Goal: Task Accomplishment & Management: Complete application form

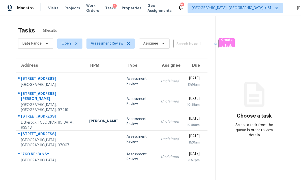
click at [89, 81] on div at bounding box center [103, 81] width 29 height 1
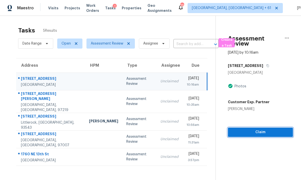
click at [259, 131] on span "Claim" at bounding box center [260, 132] width 57 height 6
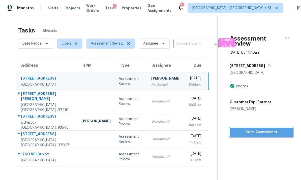
click at [259, 131] on span "Start Assessment" at bounding box center [261, 132] width 55 height 6
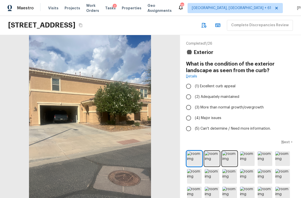
click at [82, 24] on icon "Copy Address" at bounding box center [80, 25] width 3 height 4
click at [83, 25] on icon "Copy Address" at bounding box center [81, 25] width 4 height 4
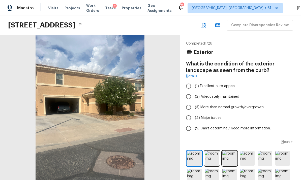
click at [192, 85] on input "(1) Excellent curb appeal" at bounding box center [188, 86] width 11 height 11
radio input "true"
click at [287, 140] on p "Next" at bounding box center [286, 141] width 10 height 5
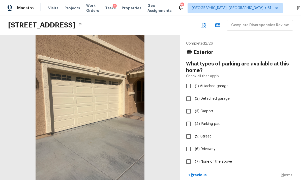
click at [192, 85] on input "(1) Attached garage" at bounding box center [188, 86] width 11 height 11
checkbox input "true"
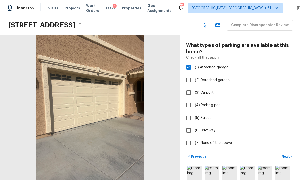
scroll to position [73, 0]
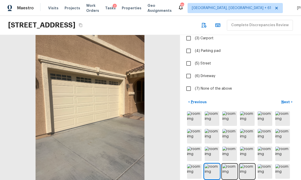
click at [289, 102] on p "Next" at bounding box center [286, 102] width 10 height 5
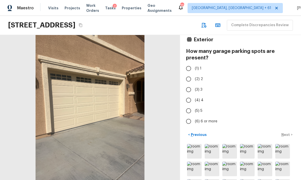
scroll to position [8, 0]
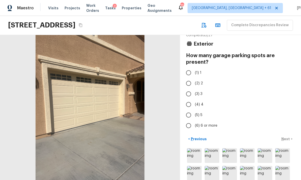
click at [190, 84] on input "(2) 2" at bounding box center [188, 83] width 11 height 11
radio input "true"
click at [288, 137] on p "Next" at bounding box center [286, 139] width 10 height 5
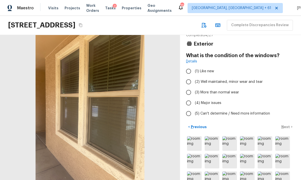
click at [191, 83] on input "(2) Well maintained, minor wear and tear" at bounding box center [188, 82] width 11 height 11
radio input "true"
click at [286, 125] on p "Next" at bounding box center [286, 127] width 10 height 5
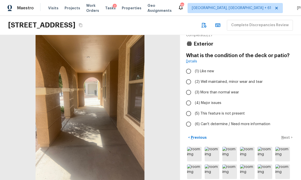
click at [193, 81] on input "(2) Well maintained, minor wear and tear" at bounding box center [188, 82] width 11 height 11
radio input "true"
click at [287, 135] on p "Next" at bounding box center [286, 137] width 10 height 5
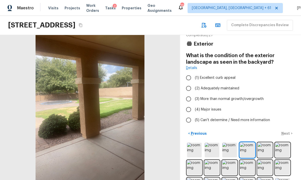
click at [191, 76] on input "(1) Excellent curb appeal" at bounding box center [188, 78] width 11 height 11
radio input "true"
click at [287, 130] on button "Next >" at bounding box center [287, 134] width 16 height 8
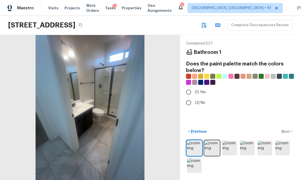
scroll to position [19, 0]
click at [211, 146] on img at bounding box center [212, 148] width 15 height 15
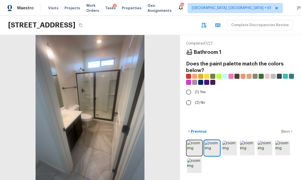
click at [230, 147] on img at bounding box center [229, 148] width 15 height 15
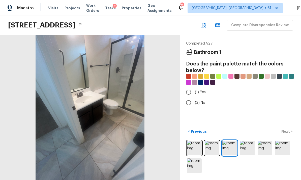
click at [252, 147] on img at bounding box center [247, 148] width 15 height 15
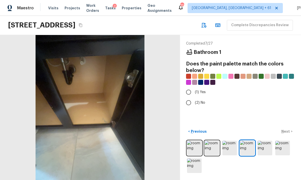
click at [265, 147] on img at bounding box center [265, 148] width 15 height 15
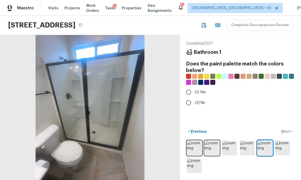
click at [279, 145] on img at bounding box center [282, 148] width 15 height 15
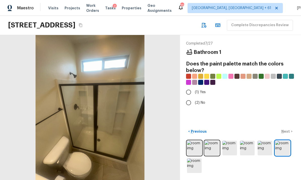
click at [196, 167] on img at bounding box center [194, 166] width 15 height 15
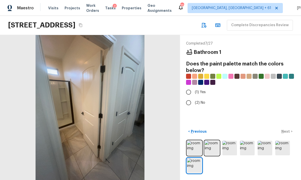
click at [191, 98] on input "(2) No" at bounding box center [188, 103] width 11 height 11
radio input "true"
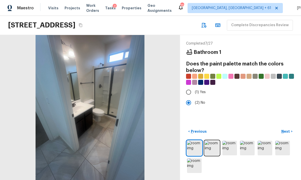
click at [288, 130] on p "Next" at bounding box center [286, 131] width 10 height 5
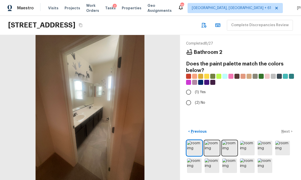
click at [210, 147] on img at bounding box center [212, 148] width 15 height 15
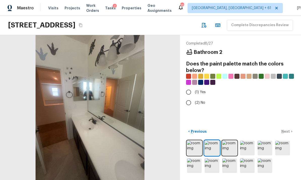
click at [229, 147] on img at bounding box center [229, 148] width 15 height 15
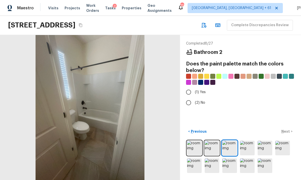
click at [248, 148] on img at bounding box center [247, 148] width 15 height 15
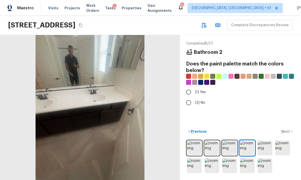
click at [264, 147] on img at bounding box center [265, 148] width 15 height 15
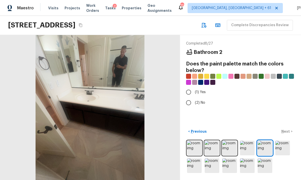
click at [276, 146] on img at bounding box center [282, 148] width 15 height 15
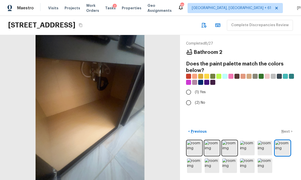
click at [285, 143] on img at bounding box center [282, 148] width 15 height 15
click at [192, 168] on img at bounding box center [194, 166] width 15 height 15
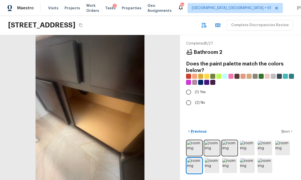
click at [213, 165] on img at bounding box center [212, 166] width 15 height 15
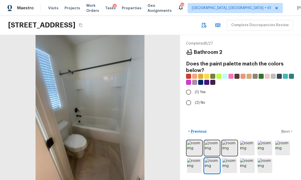
click at [233, 165] on img at bounding box center [229, 166] width 15 height 15
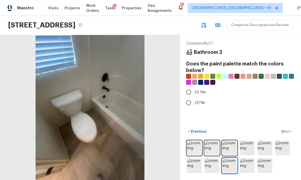
click at [244, 162] on img at bounding box center [247, 166] width 15 height 15
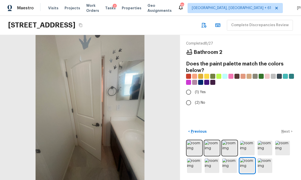
click at [258, 159] on img at bounding box center [265, 166] width 15 height 15
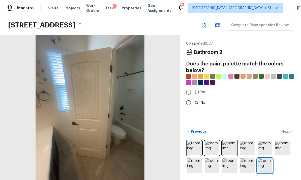
click at [190, 98] on input "(2) No" at bounding box center [188, 103] width 11 height 11
radio input "true"
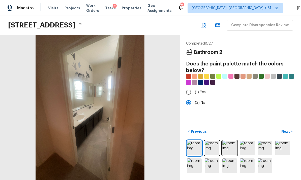
click at [288, 132] on p "Next" at bounding box center [286, 131] width 10 height 5
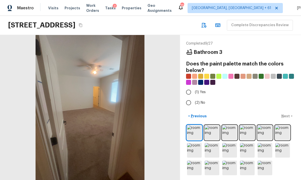
click at [191, 98] on input "(2) No" at bounding box center [188, 103] width 11 height 11
radio input "true"
click at [284, 114] on p "Next" at bounding box center [286, 116] width 10 height 5
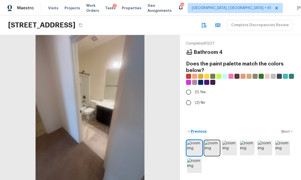
click at [191, 98] on input "(2) No" at bounding box center [188, 103] width 11 height 11
radio input "true"
click at [287, 131] on p "Next" at bounding box center [286, 131] width 10 height 5
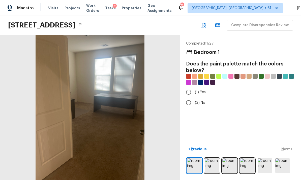
click at [212, 166] on img at bounding box center [212, 166] width 15 height 15
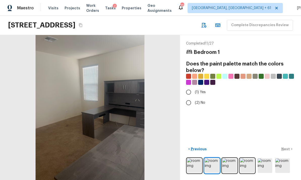
click at [229, 164] on img at bounding box center [229, 166] width 15 height 15
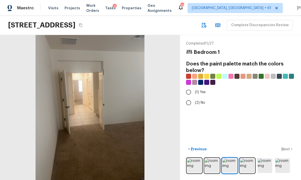
click at [189, 98] on input "(2) No" at bounding box center [188, 103] width 11 height 11
radio input "true"
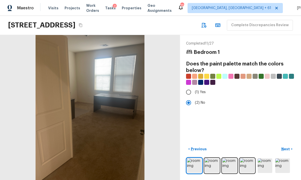
click at [289, 148] on p "Next" at bounding box center [286, 149] width 10 height 5
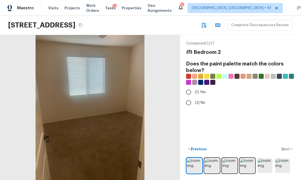
click at [190, 98] on input "(2) No" at bounding box center [188, 103] width 11 height 11
radio input "true"
click at [285, 151] on p "Next" at bounding box center [286, 149] width 10 height 5
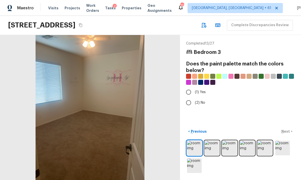
click at [190, 98] on input "(2) No" at bounding box center [188, 103] width 11 height 11
radio input "true"
click at [289, 131] on p "Next" at bounding box center [286, 131] width 10 height 5
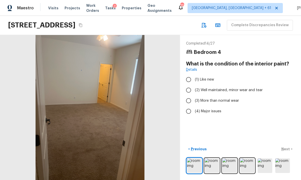
click at [212, 164] on img at bounding box center [212, 166] width 15 height 15
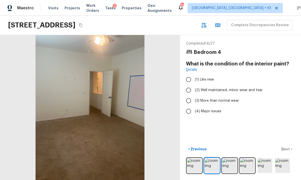
click at [229, 163] on img at bounding box center [229, 166] width 15 height 15
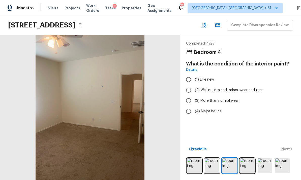
click at [250, 163] on img at bounding box center [247, 166] width 15 height 15
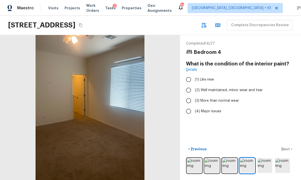
click at [264, 163] on img at bounding box center [265, 166] width 15 height 15
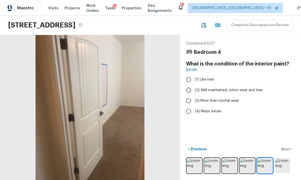
click at [279, 161] on img at bounding box center [282, 166] width 15 height 15
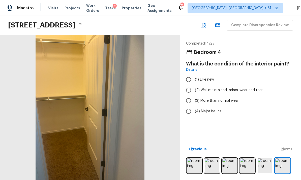
click at [229, 164] on img at bounding box center [229, 166] width 15 height 15
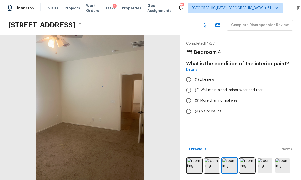
click at [188, 85] on input "(2) Well maintained, minor wear and tear" at bounding box center [188, 90] width 11 height 11
radio input "true"
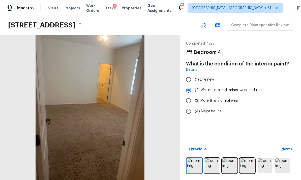
click at [288, 149] on p "Next" at bounding box center [286, 149] width 10 height 5
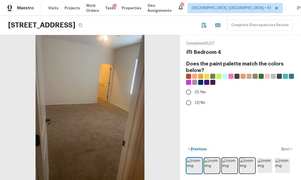
click at [188, 98] on input "(2) No" at bounding box center [188, 103] width 11 height 11
radio input "true"
click at [288, 148] on p "Next" at bounding box center [286, 149] width 10 height 5
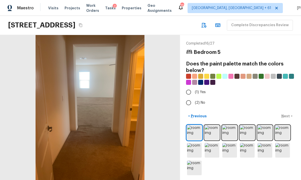
click at [211, 131] on img at bounding box center [212, 133] width 15 height 15
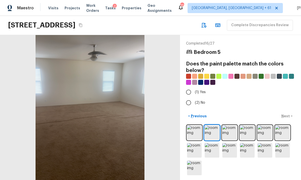
click at [231, 130] on img at bounding box center [229, 133] width 15 height 15
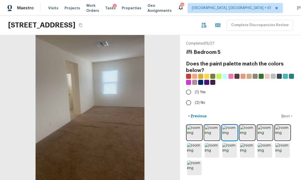
click at [250, 128] on img at bounding box center [247, 133] width 15 height 15
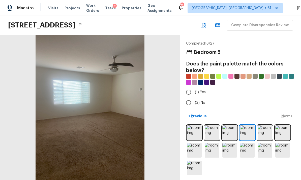
click at [265, 131] on img at bounding box center [265, 133] width 15 height 15
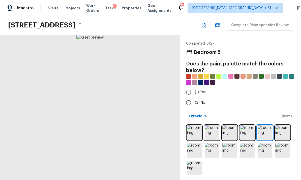
click at [284, 126] on img at bounding box center [282, 133] width 15 height 15
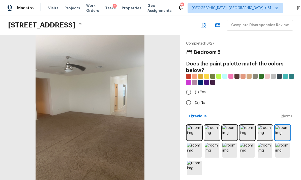
click at [195, 147] on img at bounding box center [194, 150] width 15 height 15
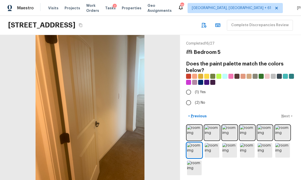
click at [216, 147] on img at bounding box center [212, 150] width 15 height 15
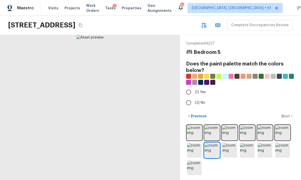
click at [237, 145] on img at bounding box center [229, 150] width 15 height 15
click at [252, 145] on img at bounding box center [247, 150] width 15 height 15
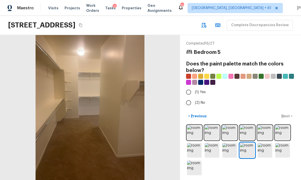
click at [268, 143] on img at bounding box center [265, 150] width 15 height 15
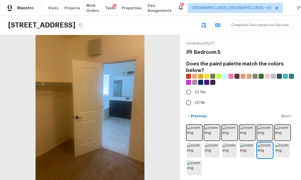
click at [277, 137] on img at bounding box center [282, 133] width 15 height 15
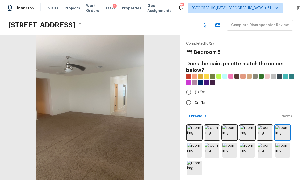
click at [192, 98] on input "(2) No" at bounding box center [188, 103] width 11 height 11
radio input "true"
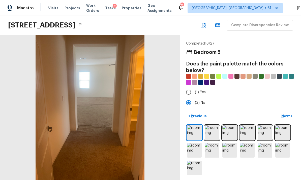
click at [287, 114] on p "Next" at bounding box center [286, 116] width 10 height 5
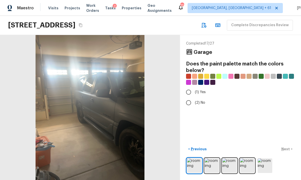
click at [213, 168] on img at bounding box center [212, 166] width 15 height 15
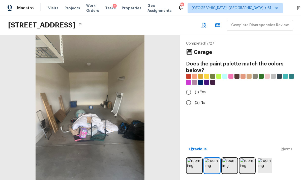
click at [228, 164] on img at bounding box center [229, 166] width 15 height 15
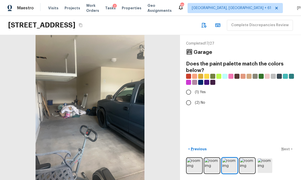
click at [199, 165] on img at bounding box center [194, 166] width 15 height 15
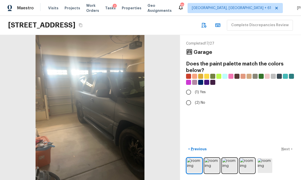
click at [213, 166] on img at bounding box center [212, 166] width 15 height 15
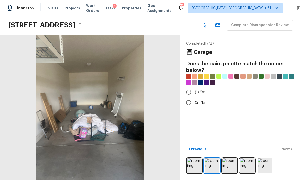
click at [229, 167] on img at bounding box center [229, 166] width 15 height 15
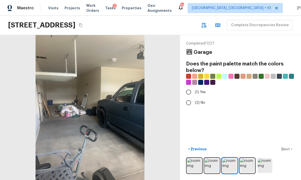
click at [190, 98] on input "(2) No" at bounding box center [188, 103] width 11 height 11
radio input "true"
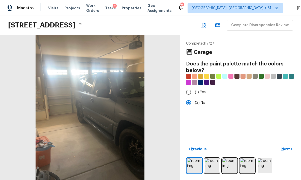
click at [287, 150] on p "Next" at bounding box center [286, 149] width 10 height 5
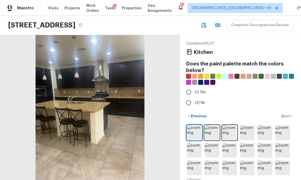
click at [191, 98] on input "(2) No" at bounding box center [188, 103] width 11 height 11
radio input "true"
click at [286, 114] on p "Next" at bounding box center [286, 116] width 10 height 5
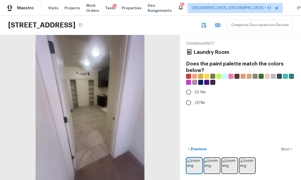
click at [189, 98] on input "(2) No" at bounding box center [188, 103] width 11 height 11
radio input "true"
click at [286, 149] on p "Next" at bounding box center [286, 149] width 10 height 5
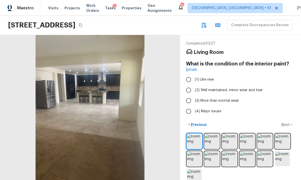
click at [210, 134] on img at bounding box center [212, 141] width 15 height 15
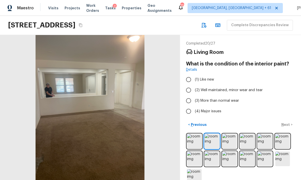
click at [231, 134] on img at bounding box center [229, 141] width 15 height 15
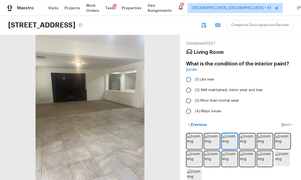
click at [248, 134] on img at bounding box center [247, 141] width 15 height 15
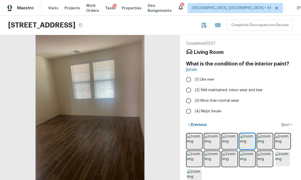
click at [266, 134] on img at bounding box center [265, 141] width 15 height 15
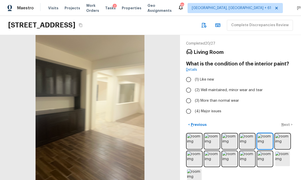
click at [282, 134] on img at bounding box center [282, 141] width 15 height 15
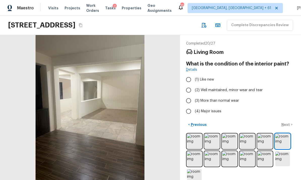
click at [193, 152] on img at bounding box center [194, 159] width 15 height 15
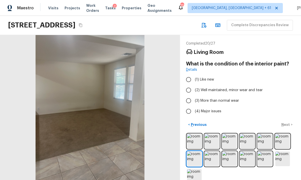
click at [212, 152] on img at bounding box center [212, 159] width 15 height 15
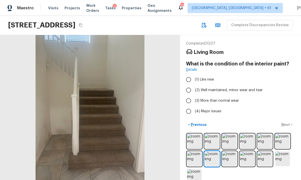
click at [231, 152] on img at bounding box center [229, 159] width 15 height 15
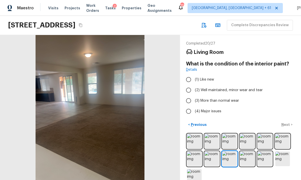
click at [249, 152] on img at bounding box center [247, 159] width 15 height 15
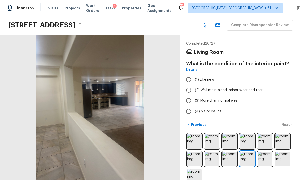
click at [262, 152] on img at bounding box center [265, 159] width 15 height 15
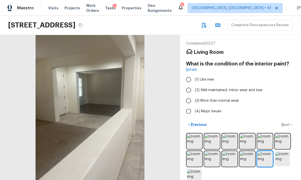
click at [266, 152] on img at bounding box center [265, 159] width 15 height 15
click at [280, 152] on img at bounding box center [282, 159] width 15 height 15
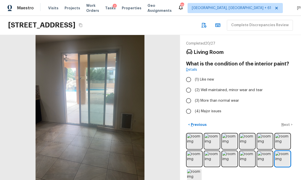
click at [198, 169] on img at bounding box center [194, 176] width 15 height 15
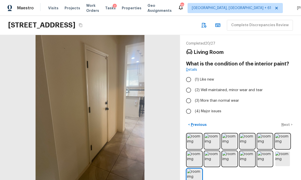
click at [190, 85] on input "(2) Well maintained, minor wear and tear" at bounding box center [188, 90] width 11 height 11
radio input "true"
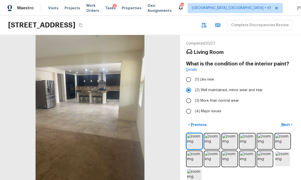
click at [288, 122] on p "Next" at bounding box center [286, 124] width 10 height 5
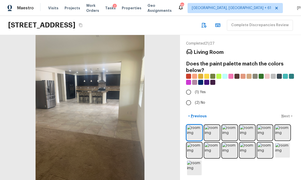
click at [191, 98] on input "(2) No" at bounding box center [188, 103] width 11 height 11
radio input "true"
click at [288, 114] on p "Next" at bounding box center [286, 116] width 10 height 5
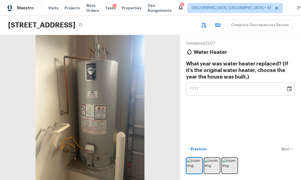
click at [212, 165] on img at bounding box center [212, 166] width 15 height 15
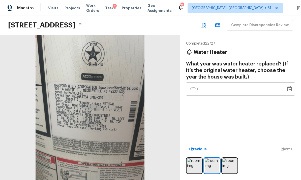
click at [198, 167] on img at bounding box center [194, 166] width 15 height 15
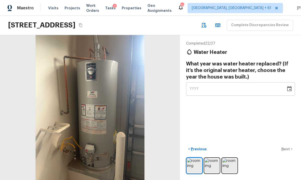
click at [233, 168] on img at bounding box center [229, 166] width 15 height 15
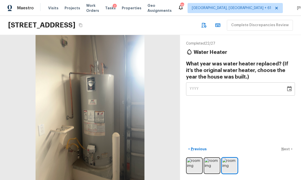
click at [208, 165] on img at bounding box center [212, 166] width 15 height 15
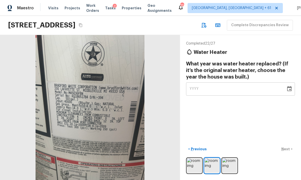
click at [289, 86] on icon "Choose date" at bounding box center [289, 88] width 5 height 5
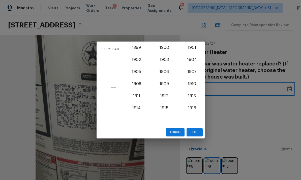
scroll to position [438, 0]
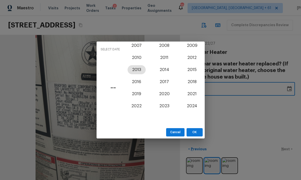
click at [140, 68] on button "2013" at bounding box center [137, 69] width 18 height 9
type input "2013"
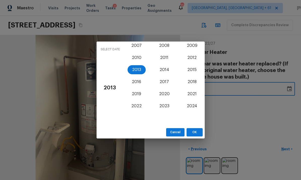
click at [197, 131] on button "OK" at bounding box center [195, 132] width 16 height 8
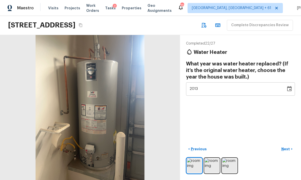
click at [286, 149] on p "Next" at bounding box center [286, 149] width 10 height 5
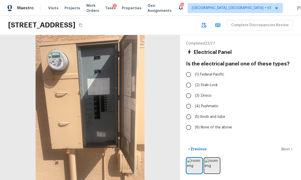
click at [212, 165] on img at bounding box center [212, 166] width 15 height 15
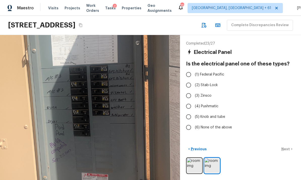
click at [189, 122] on input "(6) None of the above" at bounding box center [188, 127] width 11 height 11
radio input "true"
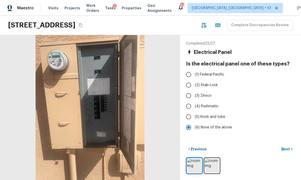
click at [289, 147] on p "Next" at bounding box center [286, 149] width 10 height 5
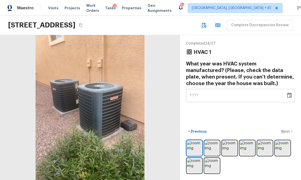
click at [285, 148] on img at bounding box center [282, 148] width 15 height 15
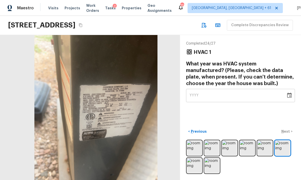
click at [194, 166] on img at bounding box center [194, 166] width 15 height 15
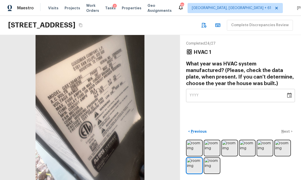
click at [292, 91] on button "Choose date" at bounding box center [289, 96] width 10 height 10
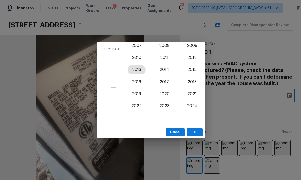
click at [136, 71] on button "2013" at bounding box center [137, 69] width 18 height 9
type input "2013"
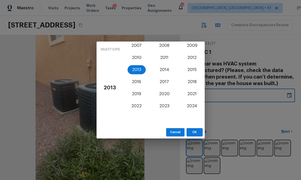
click at [195, 130] on button "OK" at bounding box center [195, 132] width 16 height 8
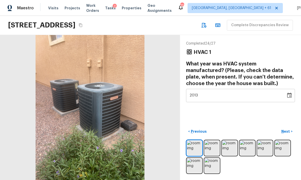
click at [288, 131] on p "Next" at bounding box center [286, 131] width 10 height 5
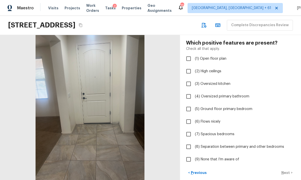
scroll to position [13, 0]
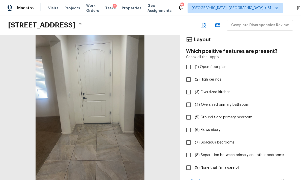
click at [191, 125] on input "(6) Flows nicely" at bounding box center [188, 130] width 11 height 11
checkbox input "true"
click at [188, 87] on input "(3) Oversized kitchen" at bounding box center [188, 92] width 11 height 11
checkbox input "true"
click at [188, 100] on input "(4) Oversized primary bathroom" at bounding box center [188, 105] width 11 height 11
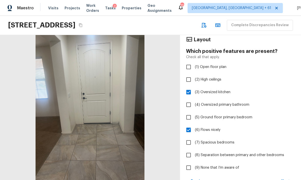
checkbox input "true"
click at [189, 62] on input "(1) Open floor plan" at bounding box center [188, 67] width 11 height 11
checkbox input "true"
click at [291, 177] on button "Next >" at bounding box center [287, 181] width 16 height 8
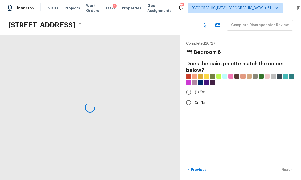
scroll to position [0, 0]
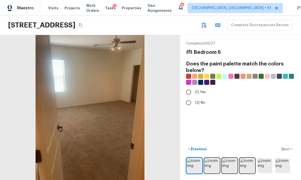
click at [197, 100] on span "(2) No" at bounding box center [200, 102] width 10 height 5
click at [194, 98] on input "(2) No" at bounding box center [188, 103] width 11 height 11
radio input "true"
click at [289, 148] on p "Next" at bounding box center [286, 149] width 10 height 5
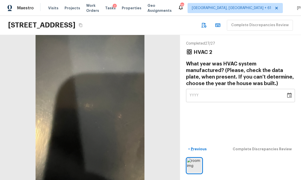
click at [291, 93] on icon "Choose date" at bounding box center [289, 96] width 6 height 6
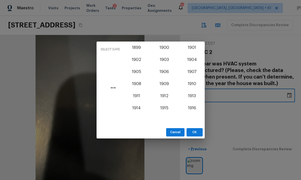
scroll to position [438, 0]
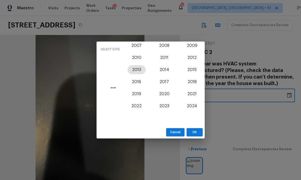
click at [138, 70] on button "2013" at bounding box center [137, 69] width 18 height 9
type input "2013"
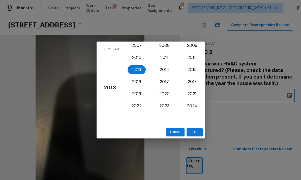
click at [195, 131] on button "OK" at bounding box center [195, 132] width 16 height 8
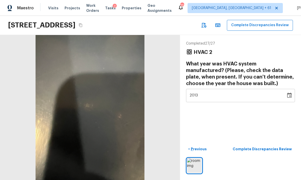
click at [274, 149] on p "Complete Discrepancies Review" at bounding box center [263, 149] width 60 height 5
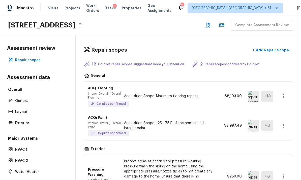
scroll to position [11, 0]
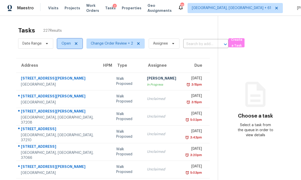
click at [68, 43] on span "Open" at bounding box center [66, 43] width 9 height 5
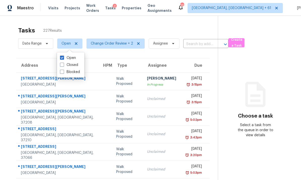
click at [62, 65] on span at bounding box center [62, 65] width 4 height 4
click at [62, 65] on input "Closed" at bounding box center [61, 64] width 3 height 3
checkbox input "true"
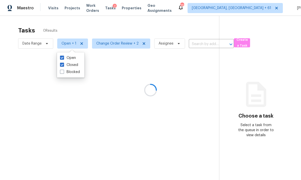
click at [63, 57] on span at bounding box center [62, 58] width 4 height 4
click at [63, 57] on input "Open" at bounding box center [61, 56] width 3 height 3
checkbox input "false"
click at [106, 42] on div at bounding box center [150, 90] width 301 height 180
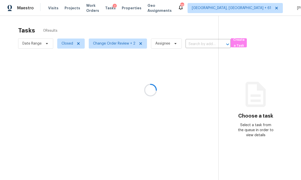
click at [103, 45] on div at bounding box center [150, 90] width 301 height 180
click at [139, 45] on div at bounding box center [150, 90] width 301 height 180
click at [113, 47] on div at bounding box center [150, 90] width 301 height 180
click at [113, 46] on div at bounding box center [150, 90] width 301 height 180
click at [113, 43] on div at bounding box center [150, 90] width 301 height 180
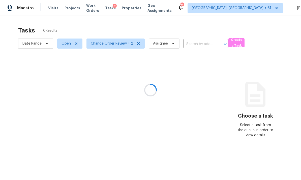
click at [111, 43] on div at bounding box center [150, 90] width 301 height 180
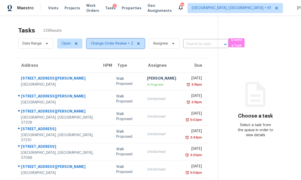
click at [113, 43] on span "Change Order Review + 2" at bounding box center [112, 43] width 42 height 5
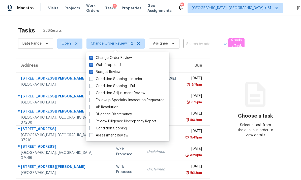
click at [93, 57] on span at bounding box center [91, 58] width 4 height 4
click at [93, 57] on input "Change Order Review" at bounding box center [90, 56] width 3 height 3
checkbox input "false"
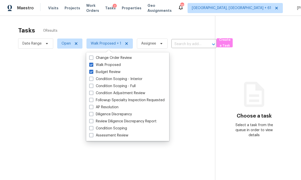
click at [91, 65] on span at bounding box center [91, 65] width 4 height 4
click at [91, 65] on input "Walk Proposed" at bounding box center [90, 64] width 3 height 3
checkbox input "false"
click at [90, 70] on span at bounding box center [91, 72] width 4 height 4
click at [90, 70] on input "Budget Review" at bounding box center [90, 71] width 3 height 3
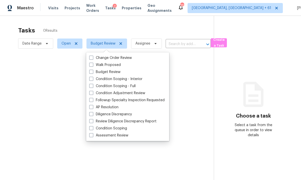
checkbox input "false"
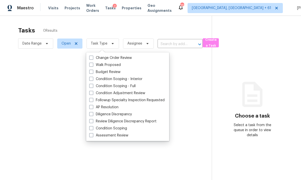
click at [91, 136] on span at bounding box center [91, 135] width 4 height 4
click at [91, 136] on input "Assessment Review" at bounding box center [90, 134] width 3 height 3
checkbox input "true"
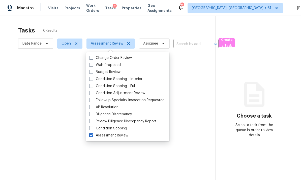
click at [67, 44] on div at bounding box center [150, 90] width 301 height 180
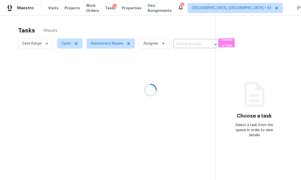
click at [64, 44] on div at bounding box center [150, 90] width 301 height 180
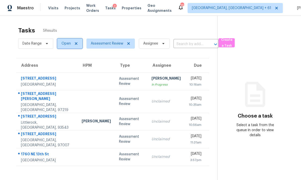
click at [66, 46] on span "Open" at bounding box center [66, 43] width 9 height 5
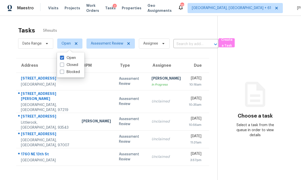
click at [63, 65] on span at bounding box center [62, 65] width 4 height 4
click at [63, 65] on input "Closed" at bounding box center [61, 64] width 3 height 3
checkbox input "true"
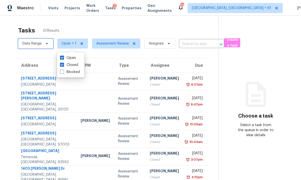
click at [32, 45] on span "Date Range" at bounding box center [31, 43] width 19 height 5
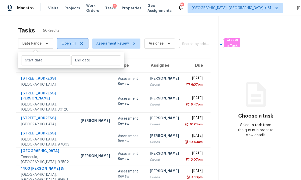
click at [65, 45] on span "Open + 1" at bounding box center [69, 43] width 15 height 5
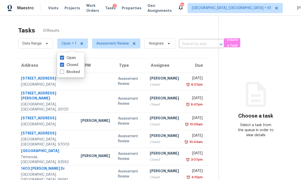
click at [61, 56] on span at bounding box center [62, 58] width 4 height 4
click at [61, 56] on input "Open" at bounding box center [61, 56] width 3 height 3
checkbox input "false"
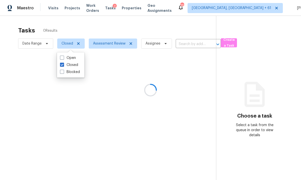
click at [30, 43] on div at bounding box center [150, 90] width 301 height 180
click at [30, 44] on div at bounding box center [150, 90] width 301 height 180
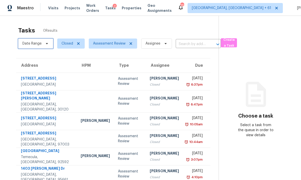
click at [36, 45] on span "Date Range" at bounding box center [31, 43] width 19 height 5
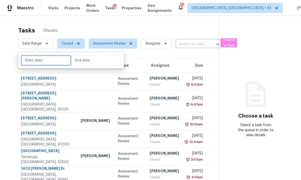
click at [43, 61] on input "text" at bounding box center [46, 60] width 50 height 10
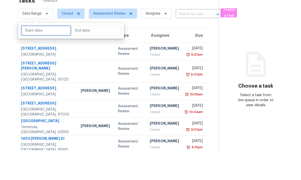
select select "8"
select select "2025"
select select "9"
select select "2025"
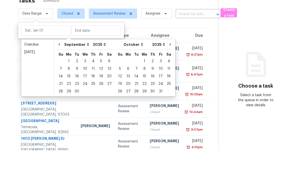
scroll to position [19, 0]
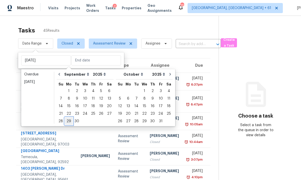
click at [67, 118] on div "29" at bounding box center [69, 121] width 8 height 7
type input "[DATE]"
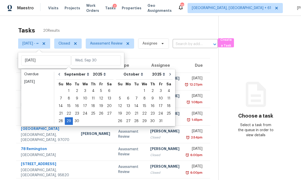
click at [12, 37] on section "Tasks 20 Results [DATE] - ∞ Closed Assessment Review Assignee ​ Create a Task A…" at bounding box center [113, 143] width 210 height 239
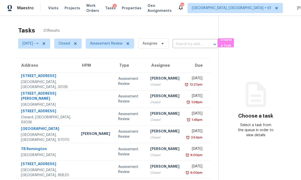
click at [41, 80] on div "[GEOGRAPHIC_DATA], [GEOGRAPHIC_DATA], 30135" at bounding box center [47, 85] width 52 height 10
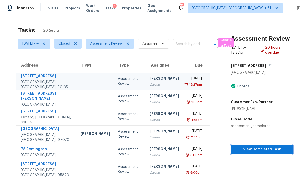
click at [260, 147] on span "View Completed Task" at bounding box center [262, 150] width 54 height 6
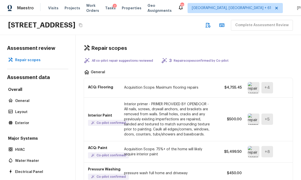
click at [84, 25] on button "Copy Address" at bounding box center [80, 25] width 7 height 7
click at [84, 24] on button "Copy Address" at bounding box center [80, 25] width 7 height 7
